Goal: Information Seeking & Learning: Learn about a topic

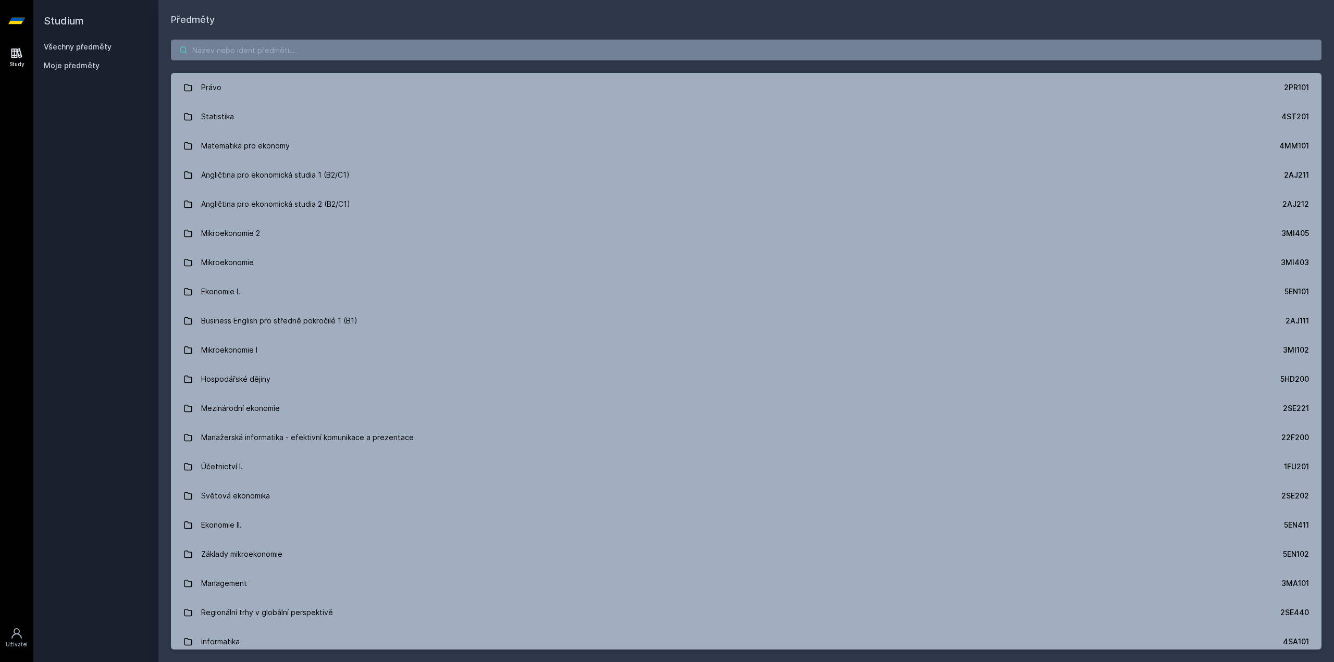
click at [236, 53] on input "search" at bounding box center [746, 50] width 1150 height 21
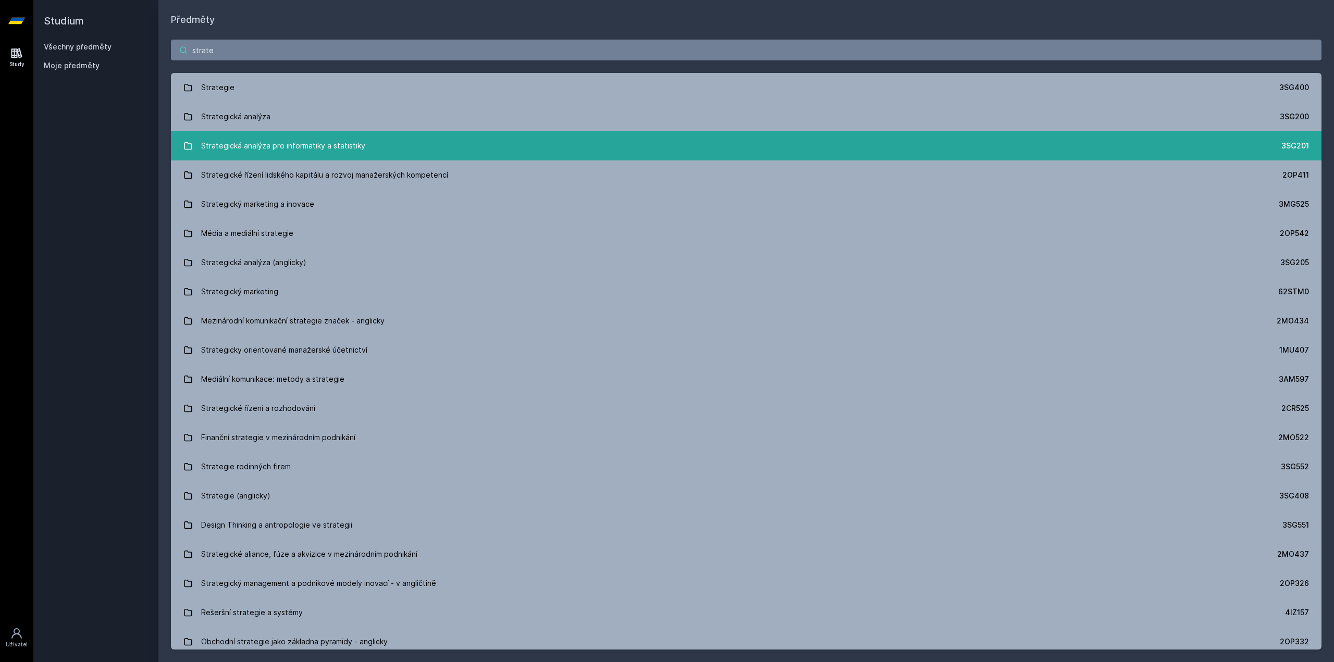
type input "strate"
click at [353, 147] on div "Strategická analýza pro informatiky a statistiky" at bounding box center [283, 145] width 164 height 21
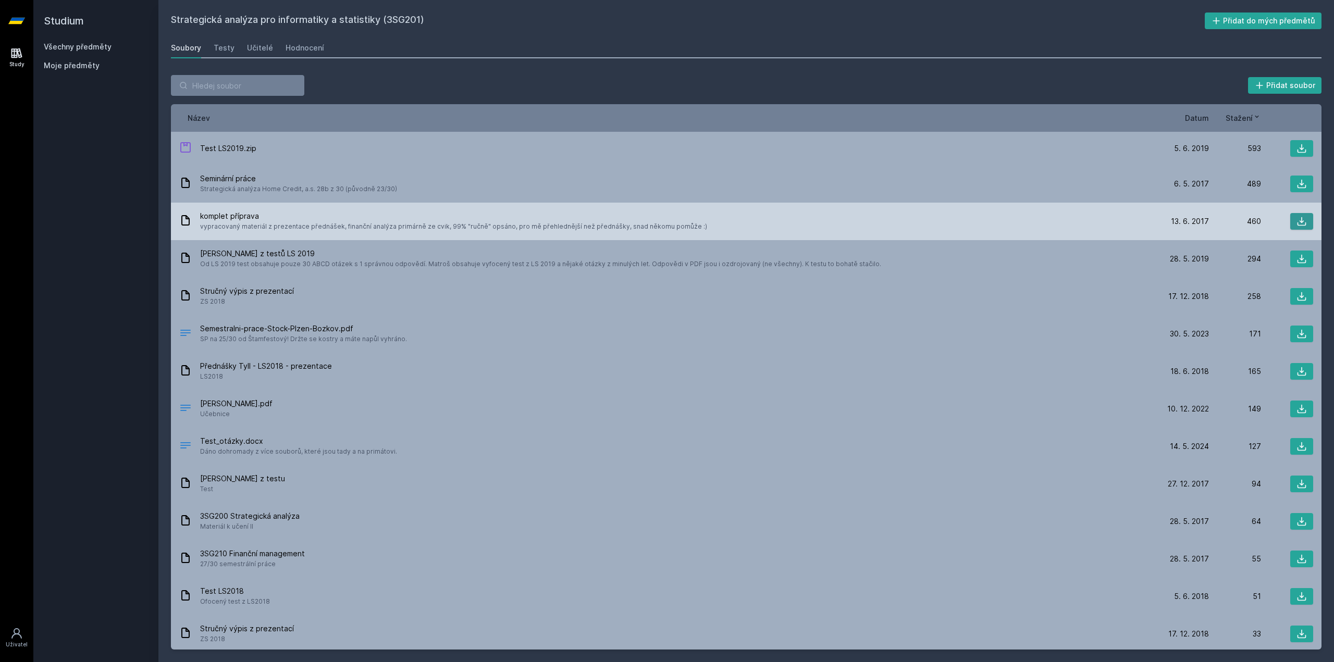
click at [1300, 223] on icon at bounding box center [1301, 221] width 9 height 9
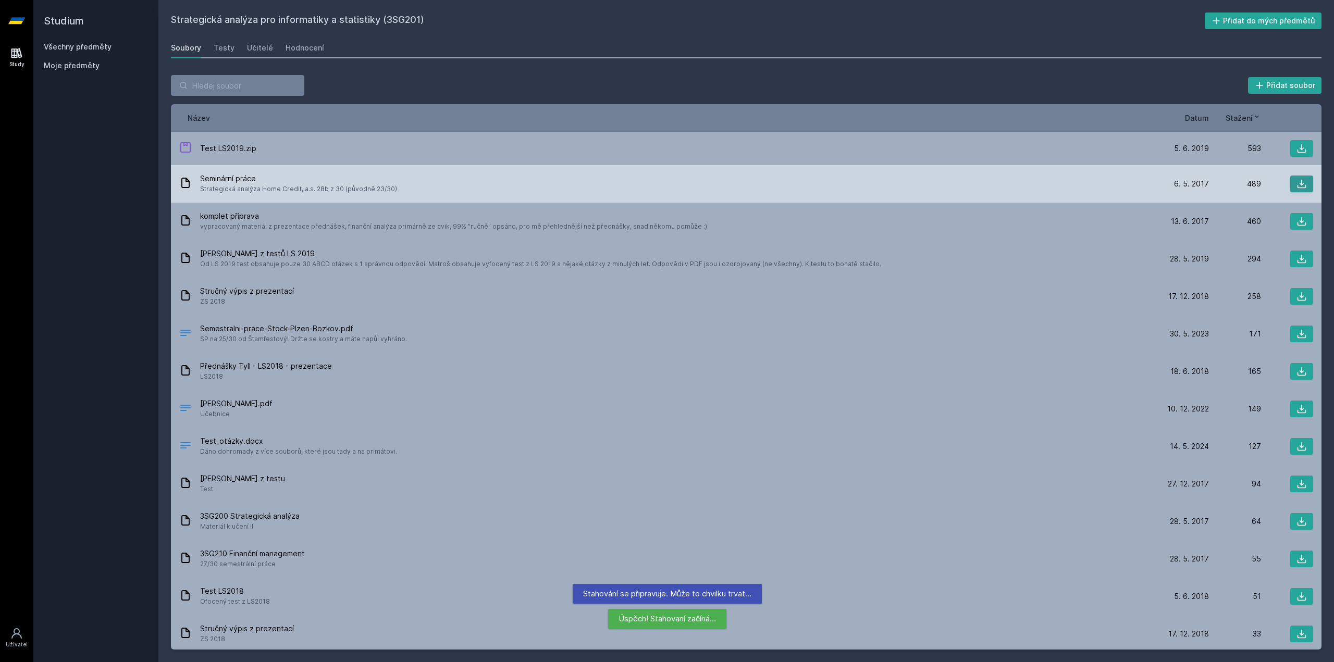
click at [1296, 180] on icon at bounding box center [1301, 184] width 10 height 10
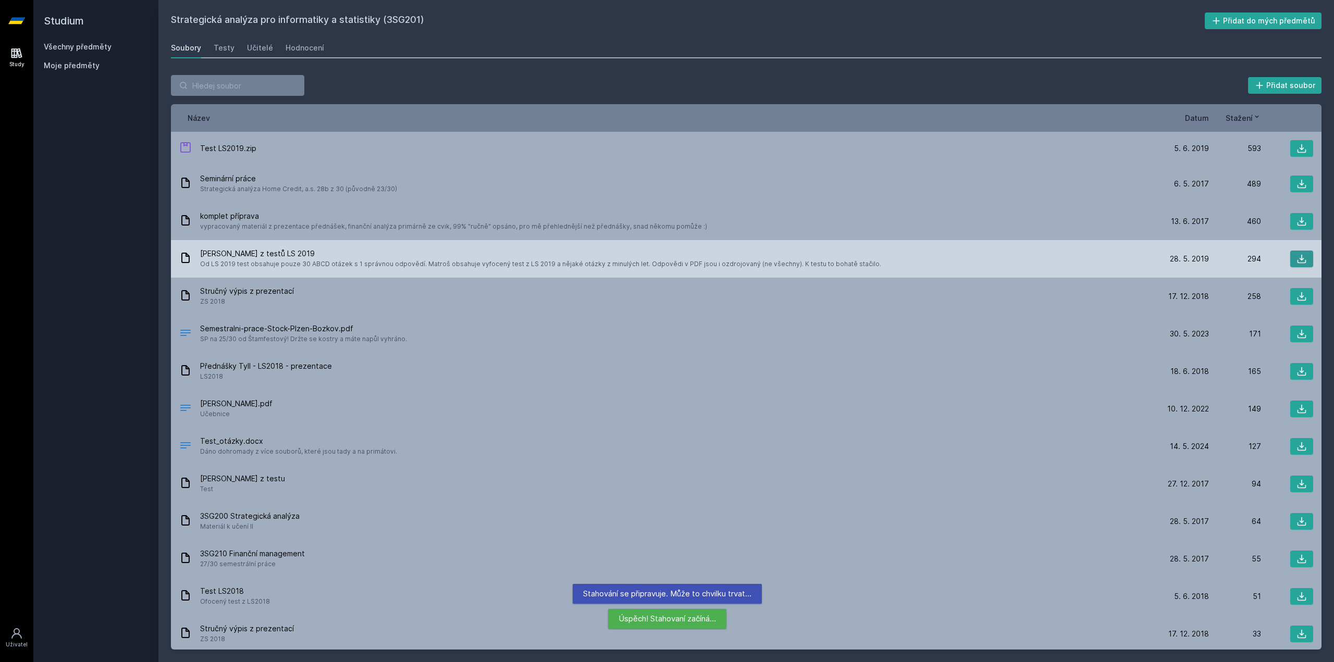
click at [1303, 259] on button at bounding box center [1301, 259] width 23 height 17
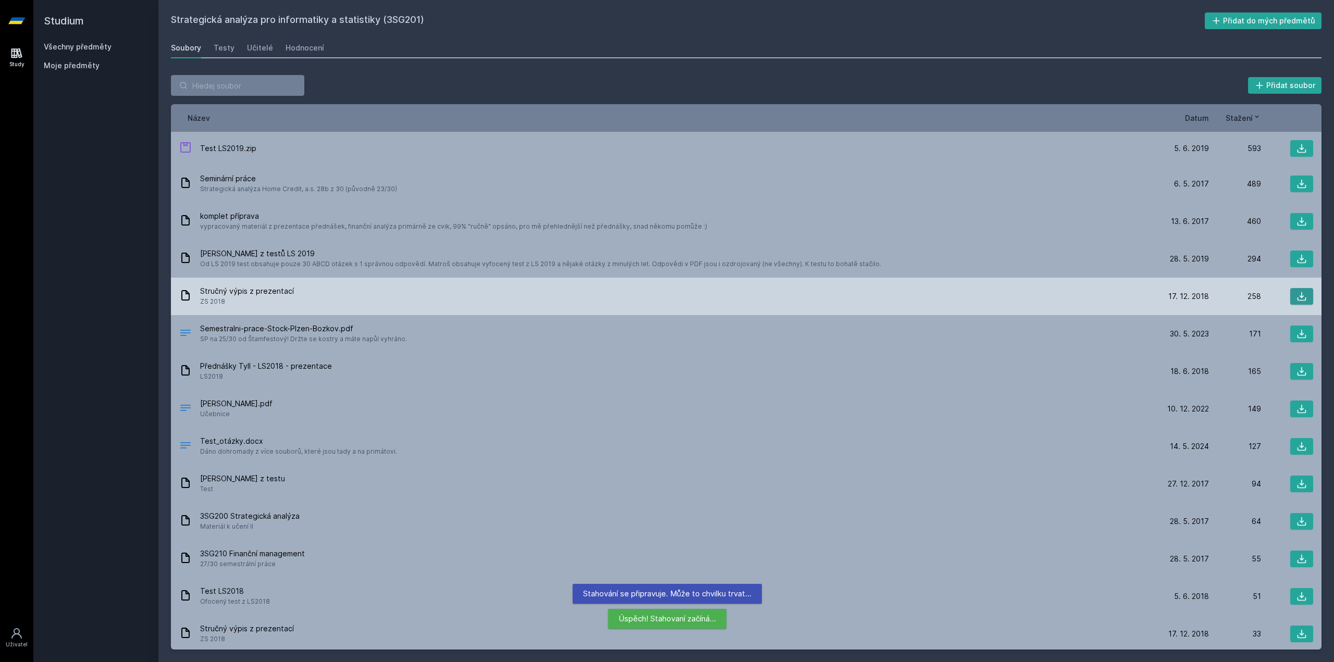
click at [1298, 299] on icon at bounding box center [1301, 296] width 10 height 10
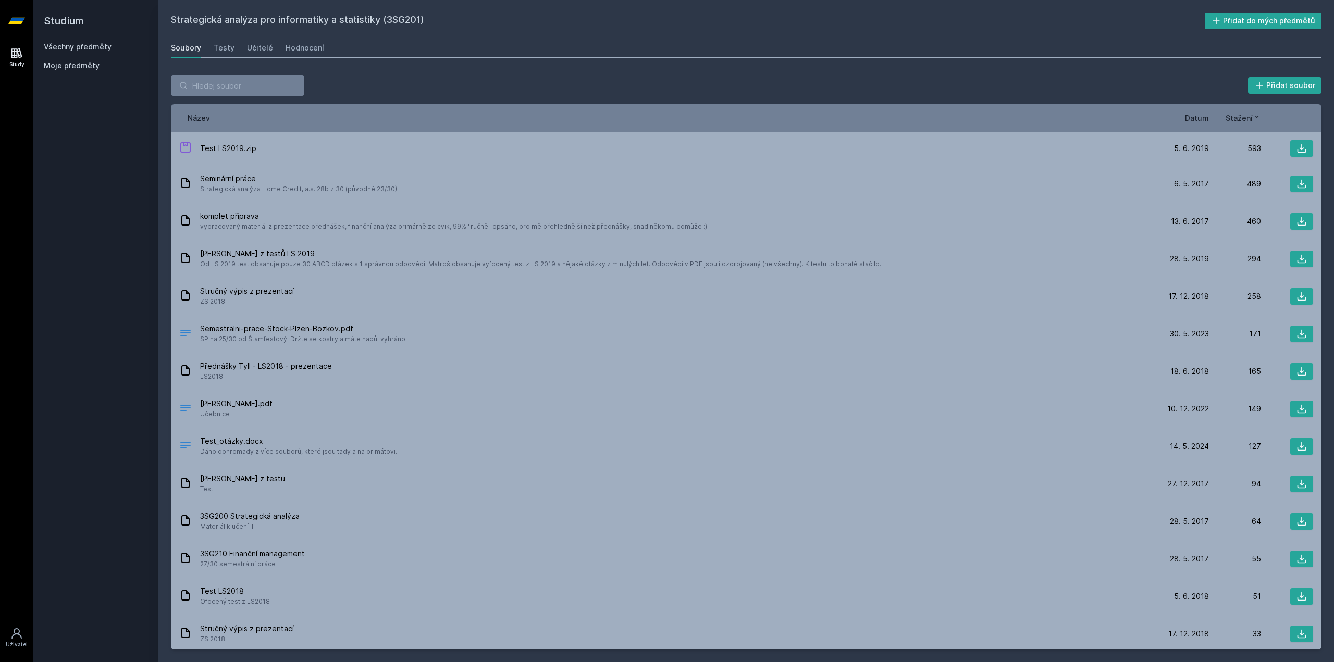
click at [113, 447] on div "Studium Všechny předměty Moje předměty" at bounding box center [95, 331] width 125 height 662
